Goal: Task Accomplishment & Management: Use online tool/utility

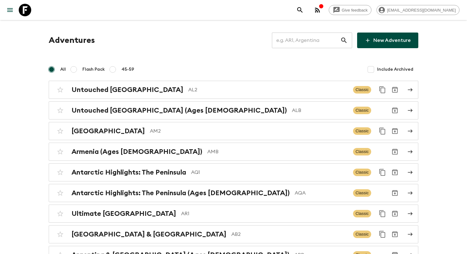
click at [297, 39] on input "text" at bounding box center [306, 40] width 68 height 17
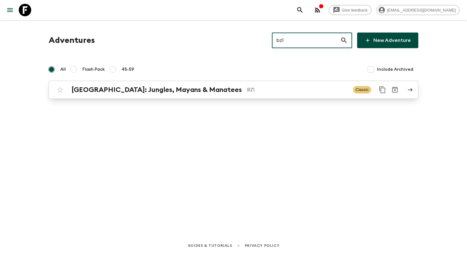
type input "bz1"
click at [287, 90] on p "BZ1" at bounding box center [297, 89] width 101 height 7
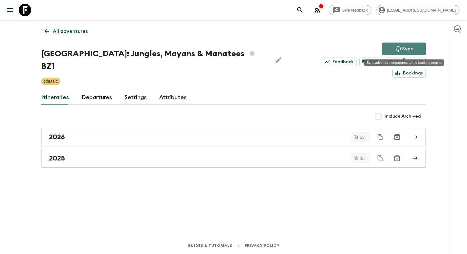
click at [394, 48] on button "Sync" at bounding box center [404, 48] width 44 height 12
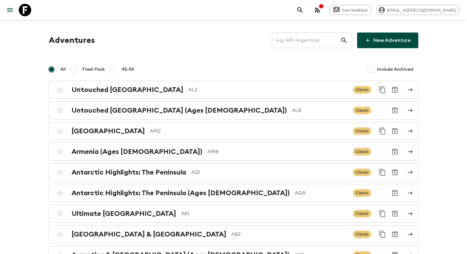
click at [305, 38] on input "text" at bounding box center [306, 40] width 68 height 17
type input "v"
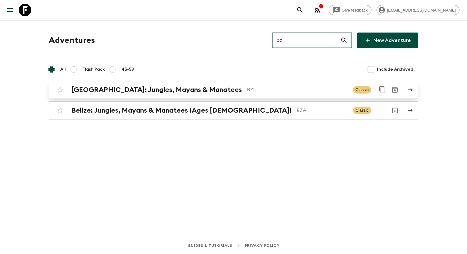
type input "bz"
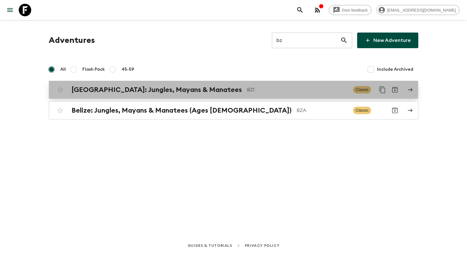
click at [247, 87] on p "BZ1" at bounding box center [297, 89] width 101 height 7
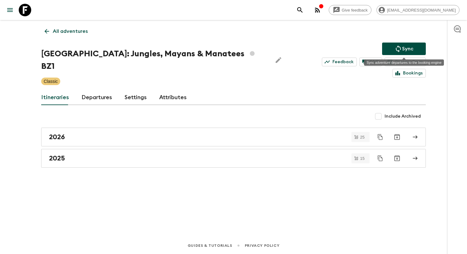
click at [393, 43] on button "Sync" at bounding box center [404, 48] width 44 height 12
click at [389, 46] on button "Sync" at bounding box center [404, 48] width 44 height 12
